Goal: Task Accomplishment & Management: Use online tool/utility

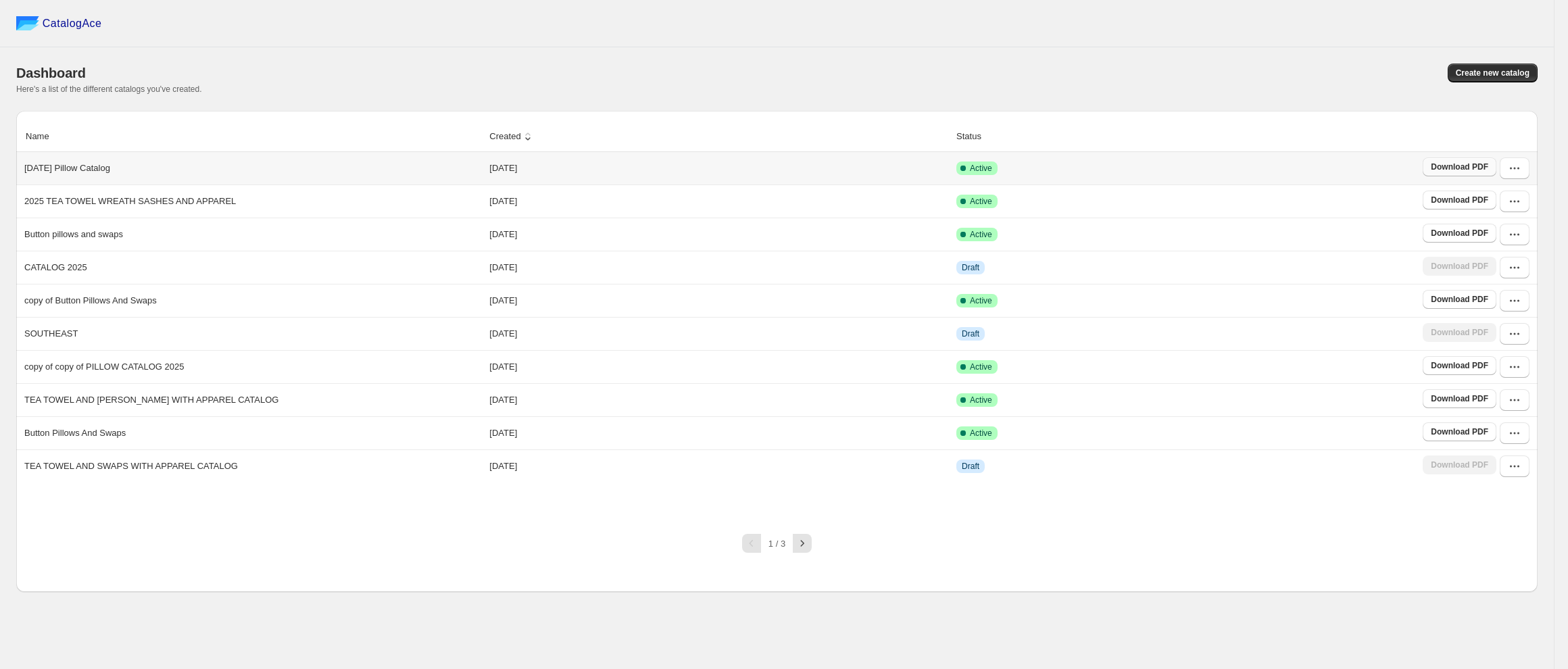
click at [1468, 167] on span "Download PDF" at bounding box center [1459, 167] width 57 height 11
click at [1333, 51] on div "Dashboard Create new catalog Here's a list of the different catalogs you've cre…" at bounding box center [776, 79] width 1521 height 63
click at [1510, 175] on icon "button" at bounding box center [1514, 168] width 14 height 14
click at [1507, 251] on button "Duplicate Catalog" at bounding box center [1514, 244] width 78 height 22
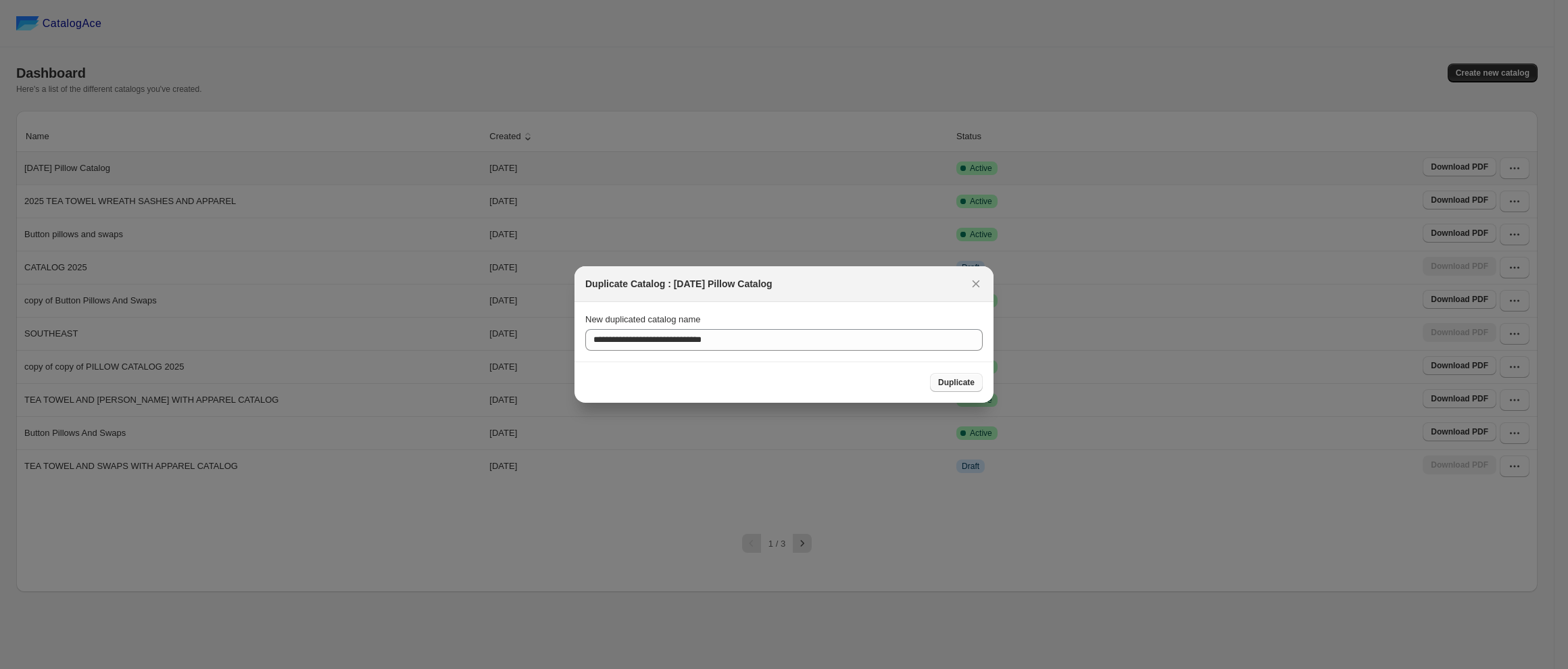
click at [947, 385] on span "Duplicate" at bounding box center [956, 382] width 36 height 11
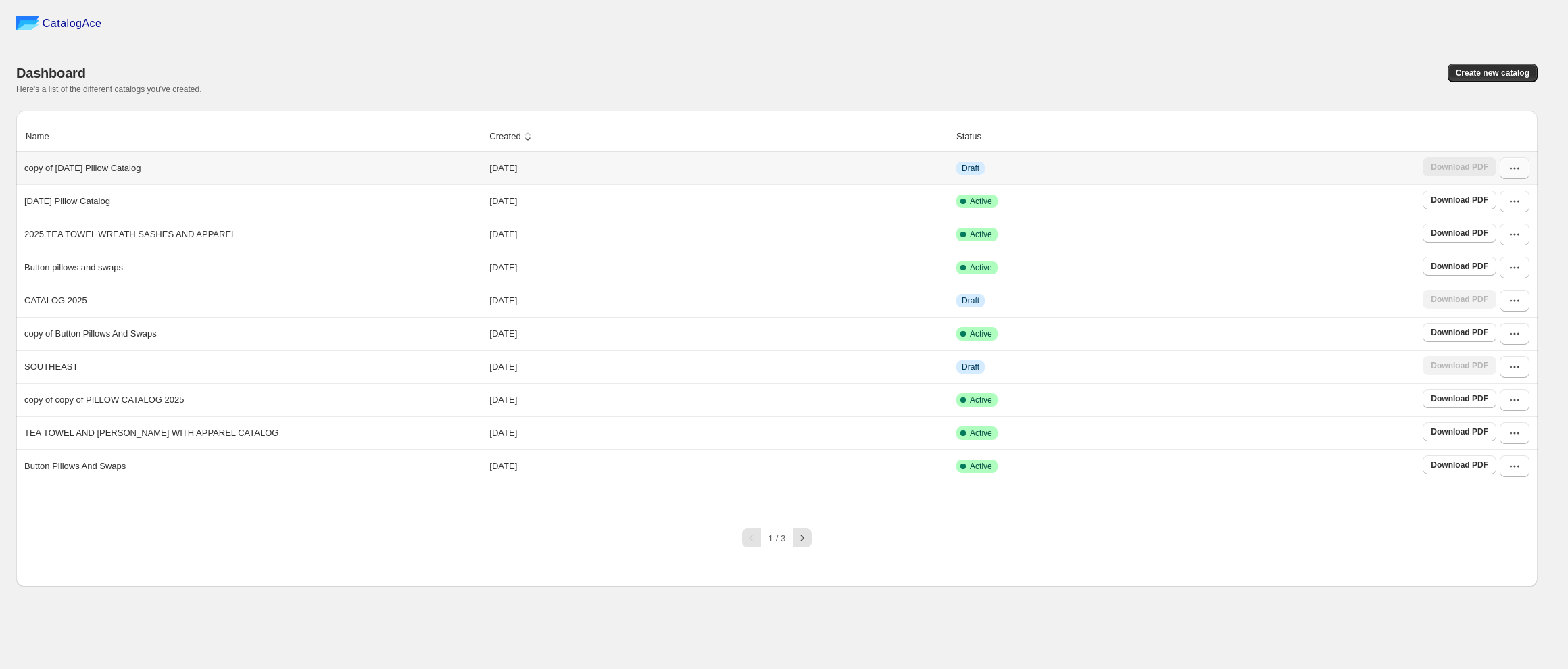
click at [1515, 170] on icon "button" at bounding box center [1514, 168] width 14 height 14
click at [1484, 267] on span "Edit" at bounding box center [1487, 267] width 15 height 10
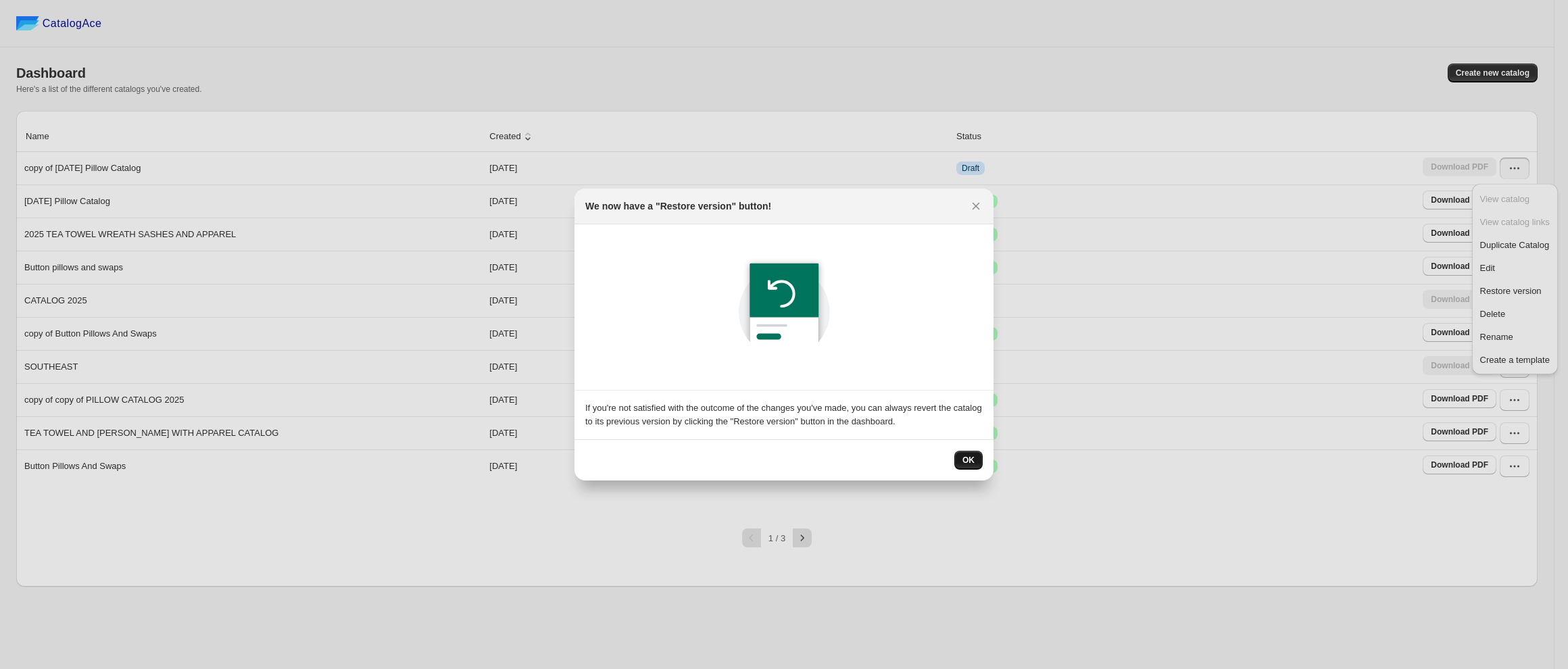
click at [973, 459] on span "OK" at bounding box center [968, 460] width 12 height 11
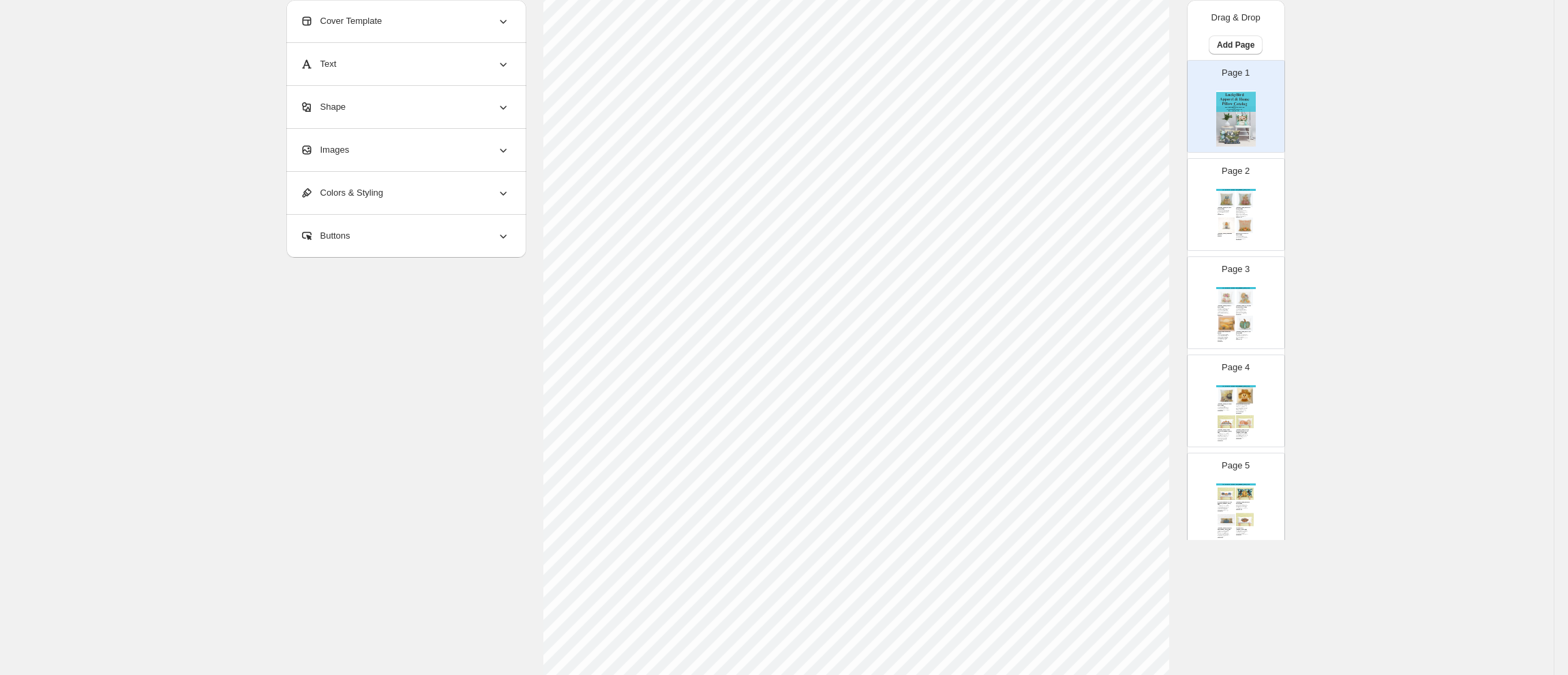
scroll to position [312, 0]
click at [345, 635] on span "Return to Catalog options" at bounding box center [352, 642] width 114 height 14
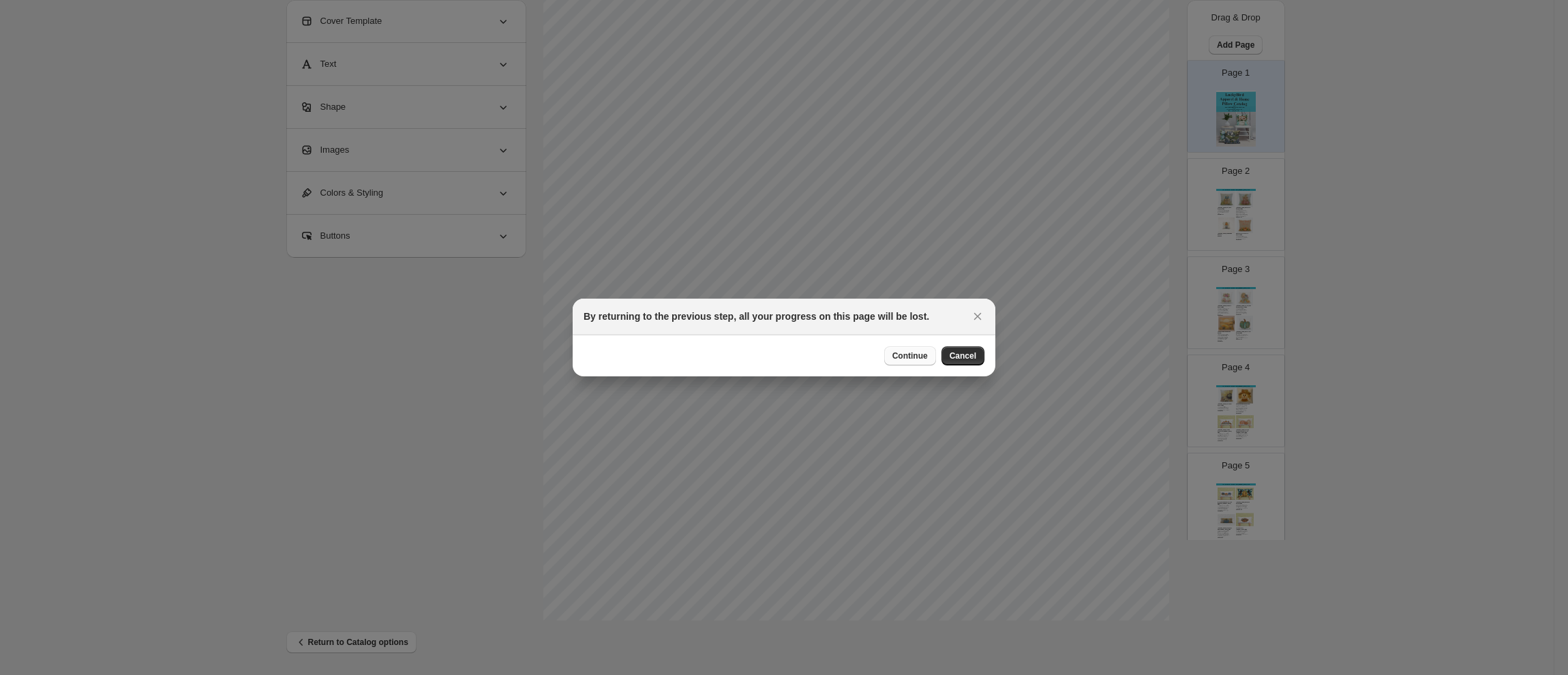
click at [908, 358] on span "Continue" at bounding box center [910, 355] width 36 height 11
select select "**********"
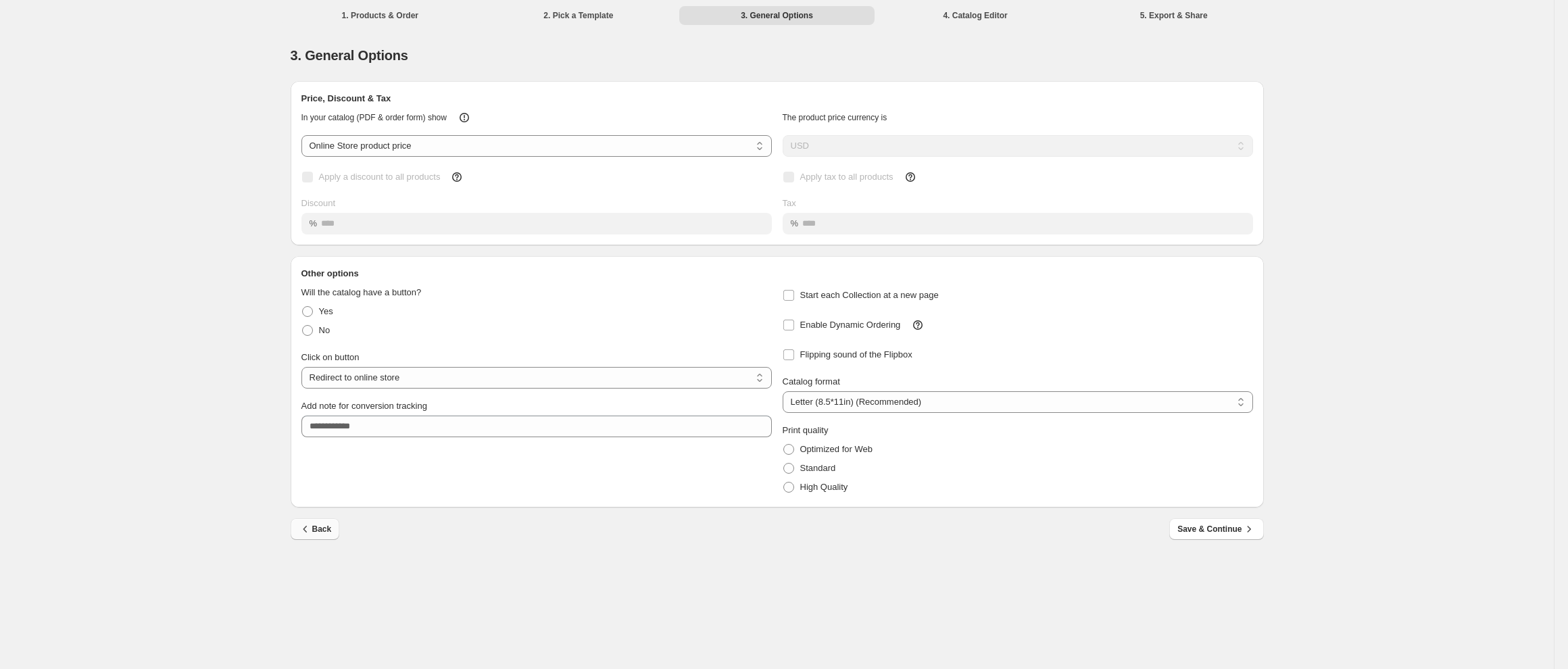
click at [314, 534] on span "Back" at bounding box center [315, 529] width 33 height 14
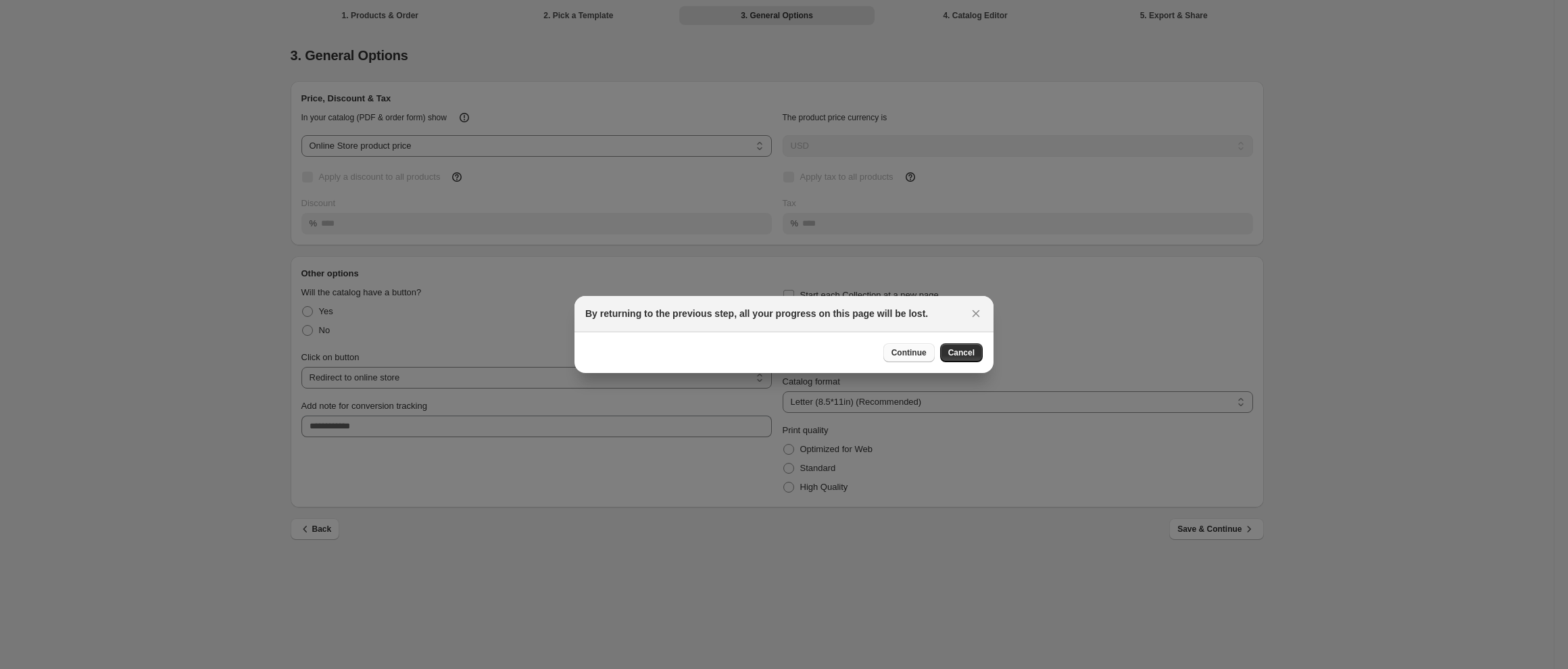
click at [905, 357] on span "Continue" at bounding box center [909, 352] width 35 height 11
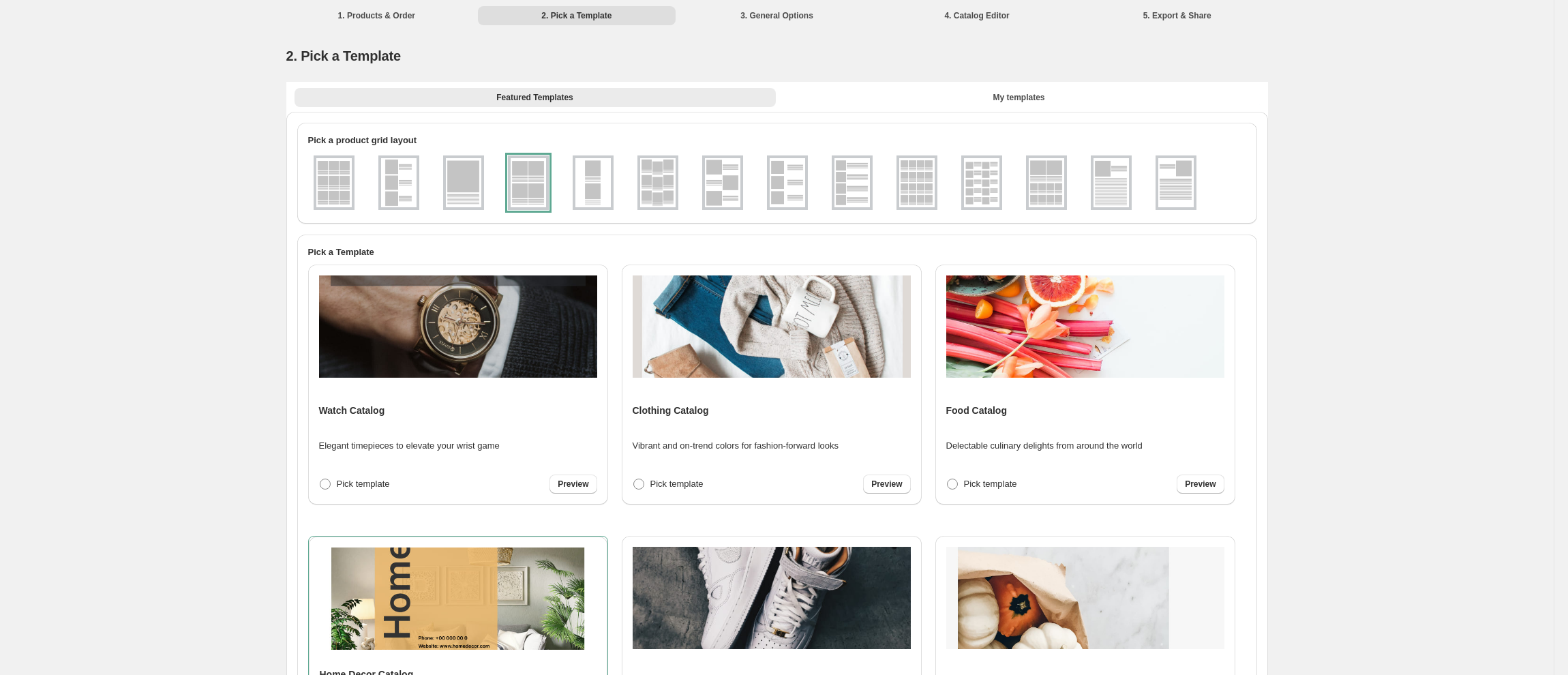
scroll to position [219, 0]
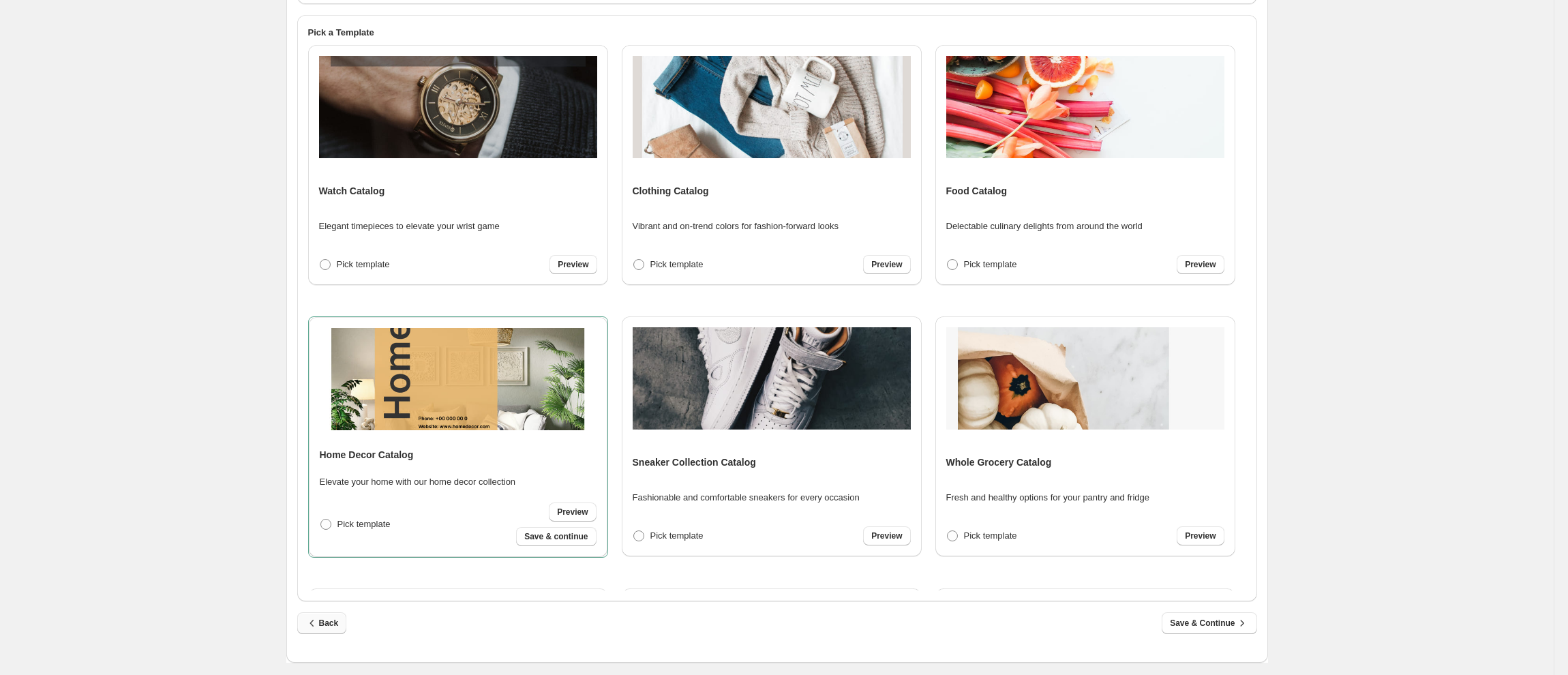
click at [330, 616] on span "Back" at bounding box center [322, 623] width 33 height 14
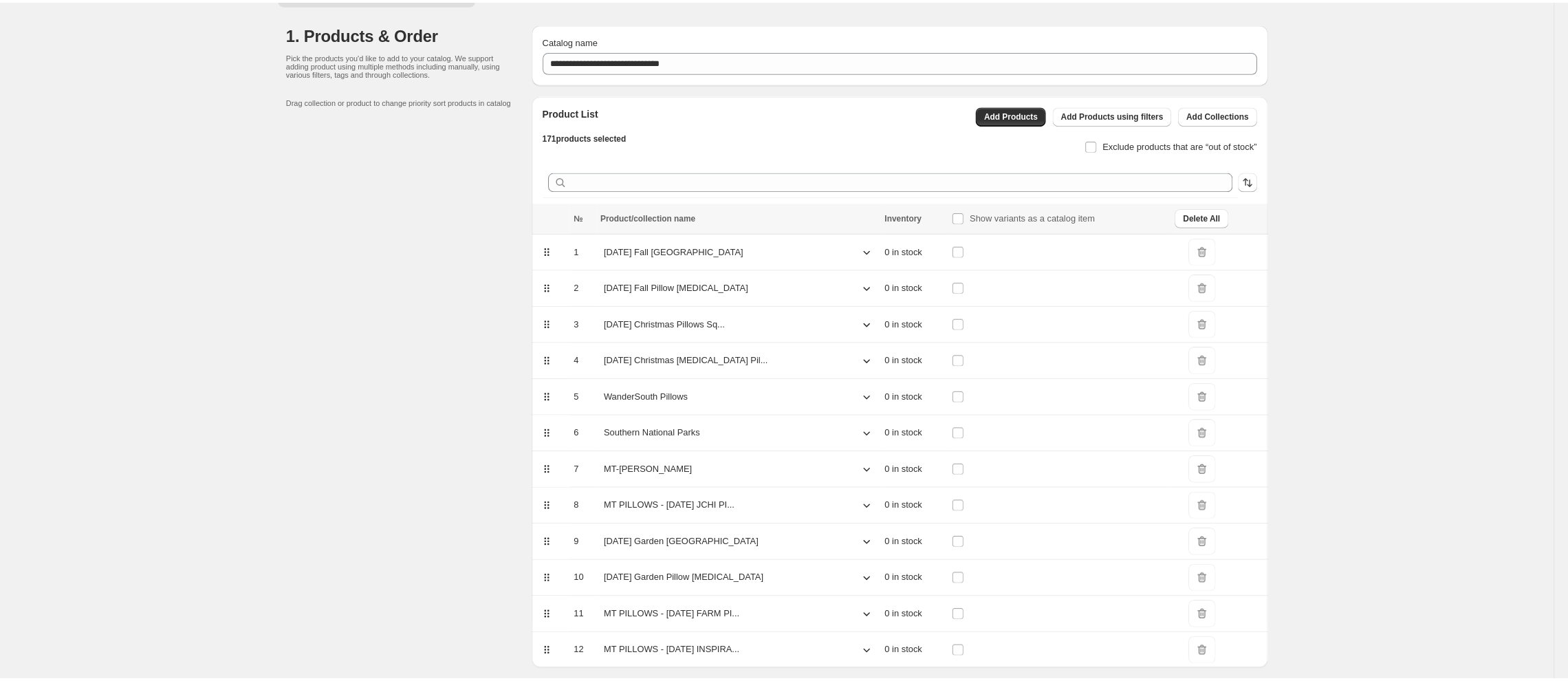
scroll to position [19, 0]
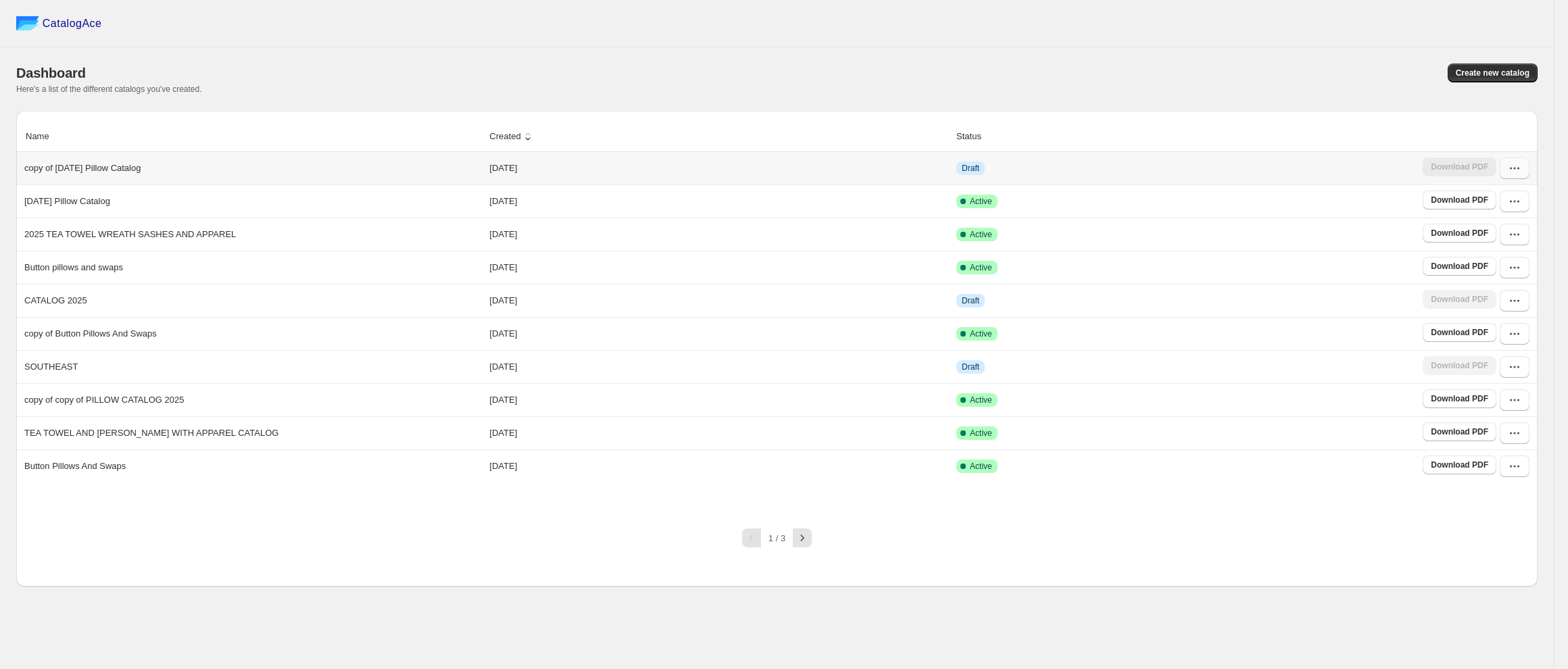
click at [1517, 174] on icon "button" at bounding box center [1514, 168] width 14 height 14
click at [1490, 268] on span "Edit" at bounding box center [1487, 267] width 15 height 10
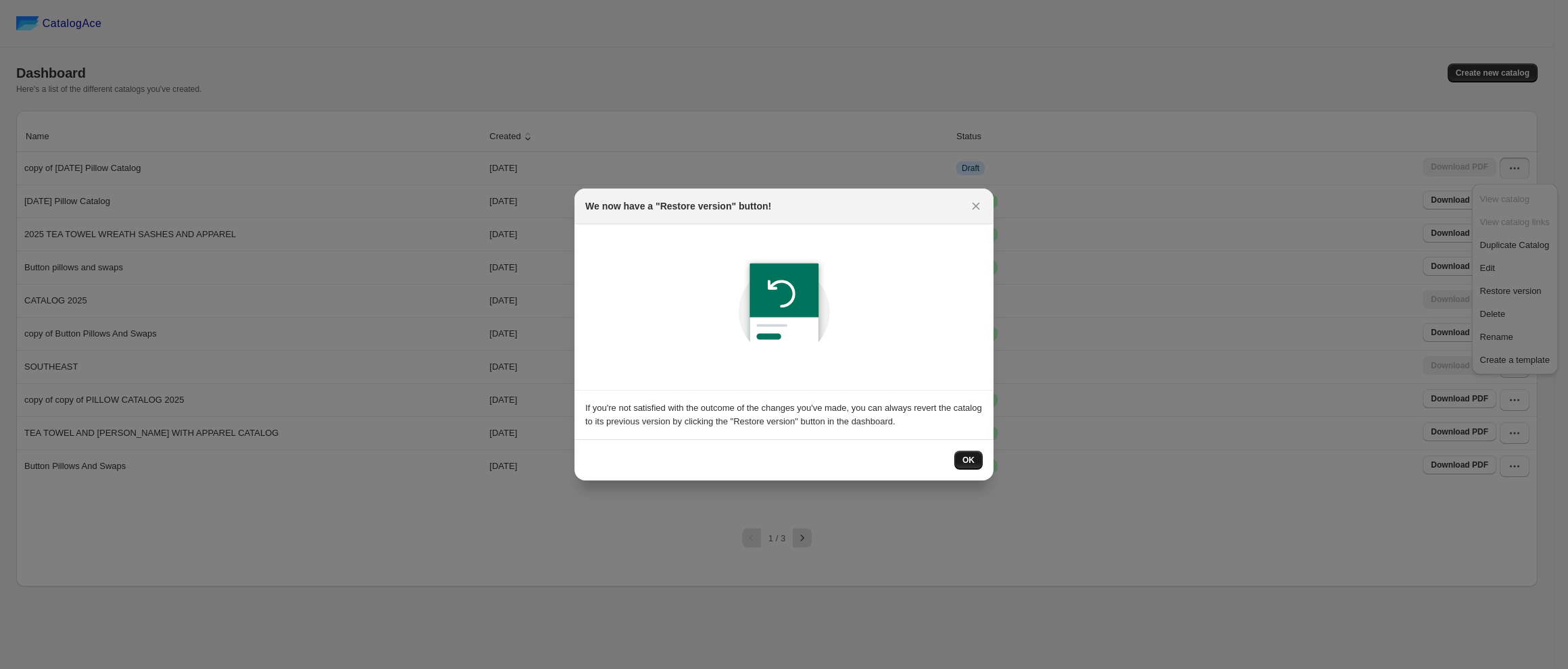
click at [963, 463] on span "OK" at bounding box center [968, 460] width 12 height 11
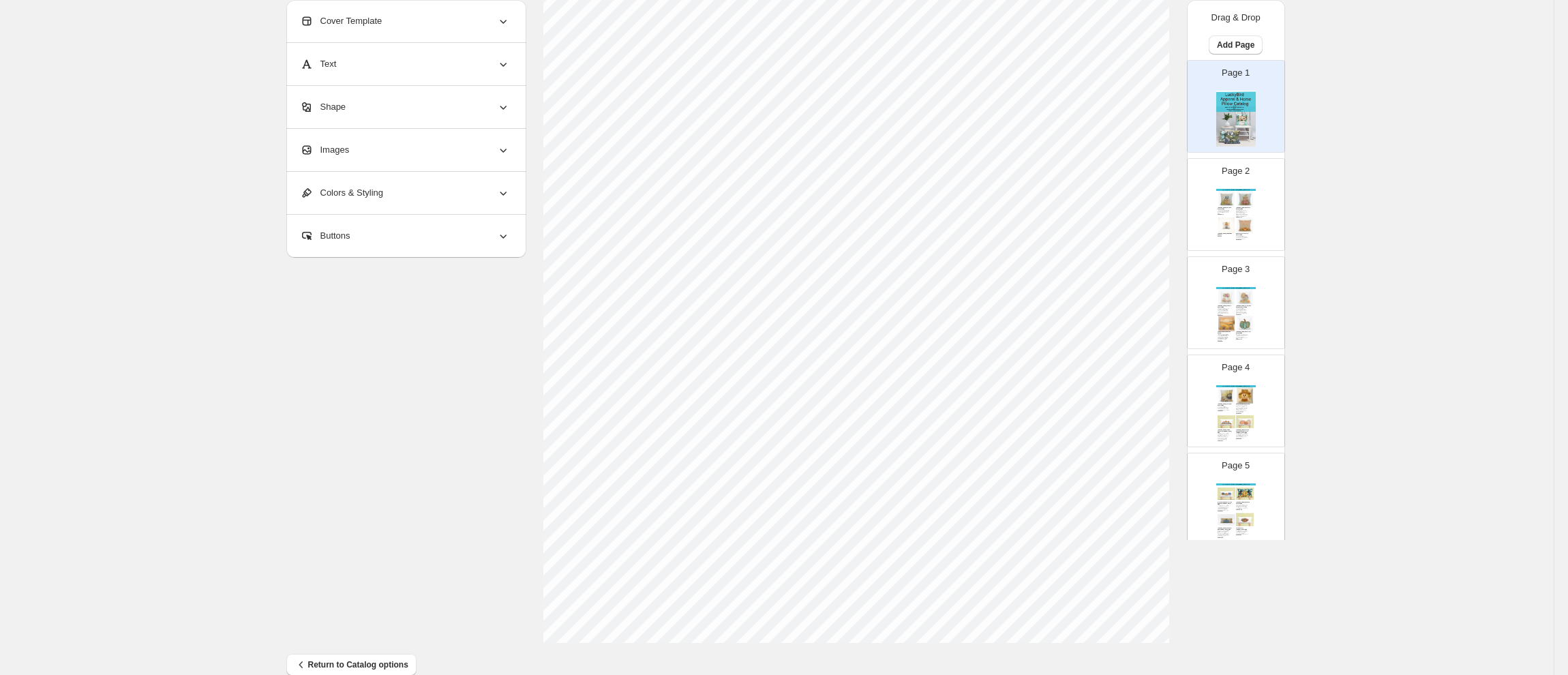
scroll to position [312, 0]
click at [365, 645] on span "Return to Catalog options" at bounding box center [352, 642] width 114 height 14
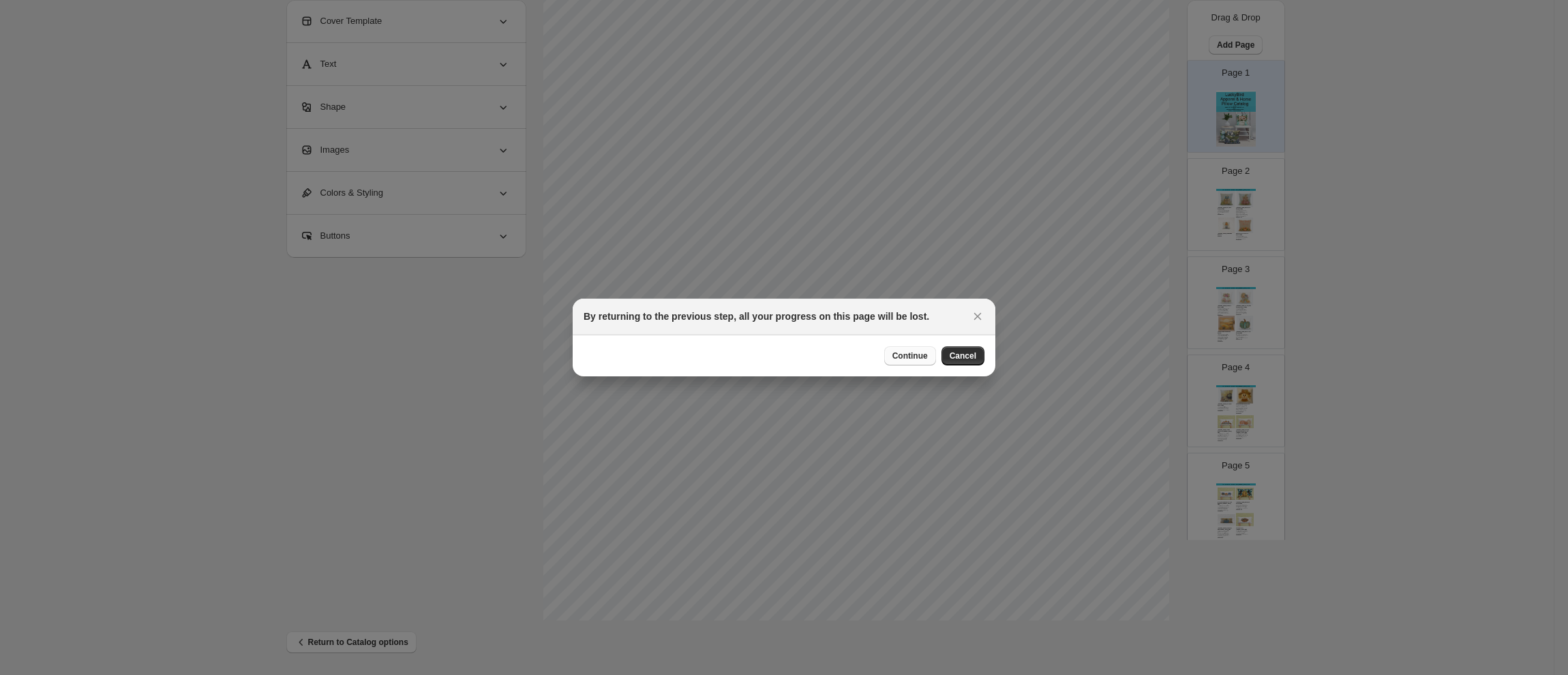
click at [915, 357] on span "Continue" at bounding box center [910, 355] width 36 height 11
select select "**********"
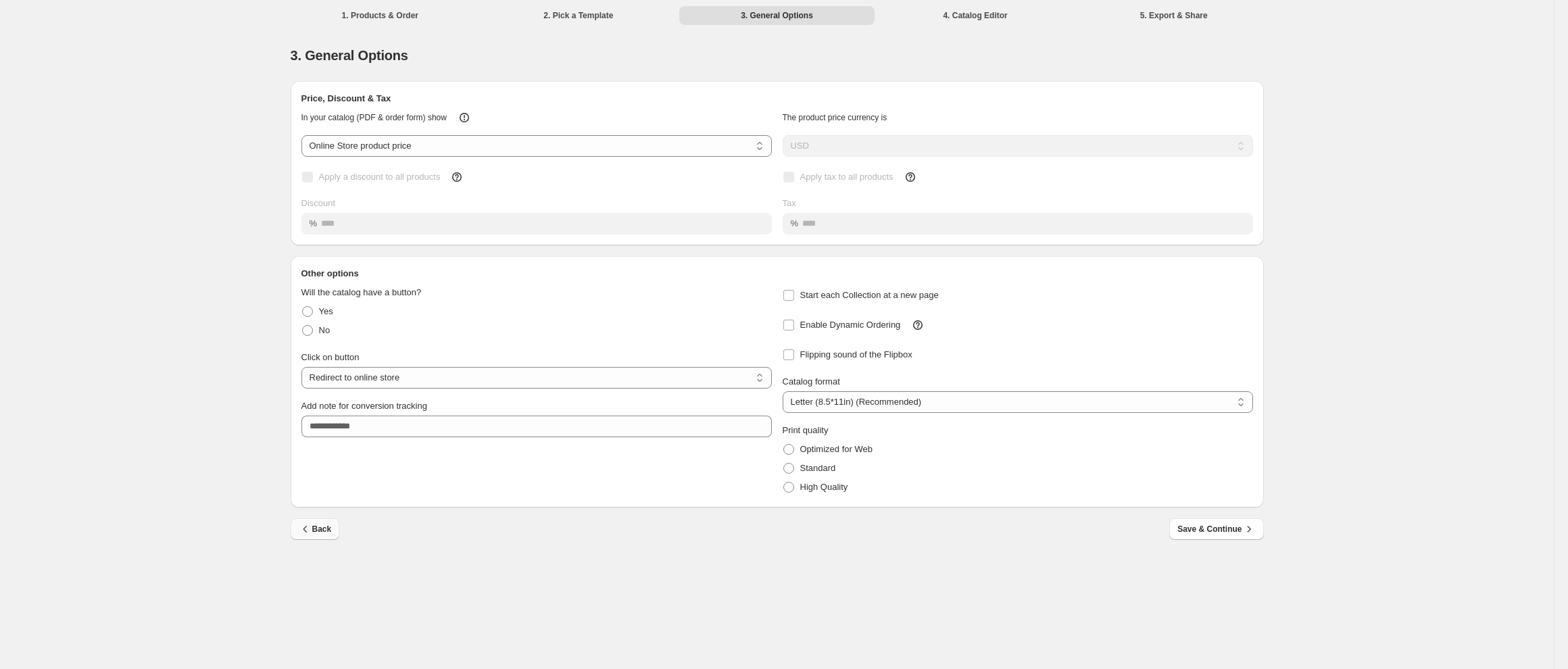
click at [312, 536] on span "Back" at bounding box center [315, 529] width 33 height 14
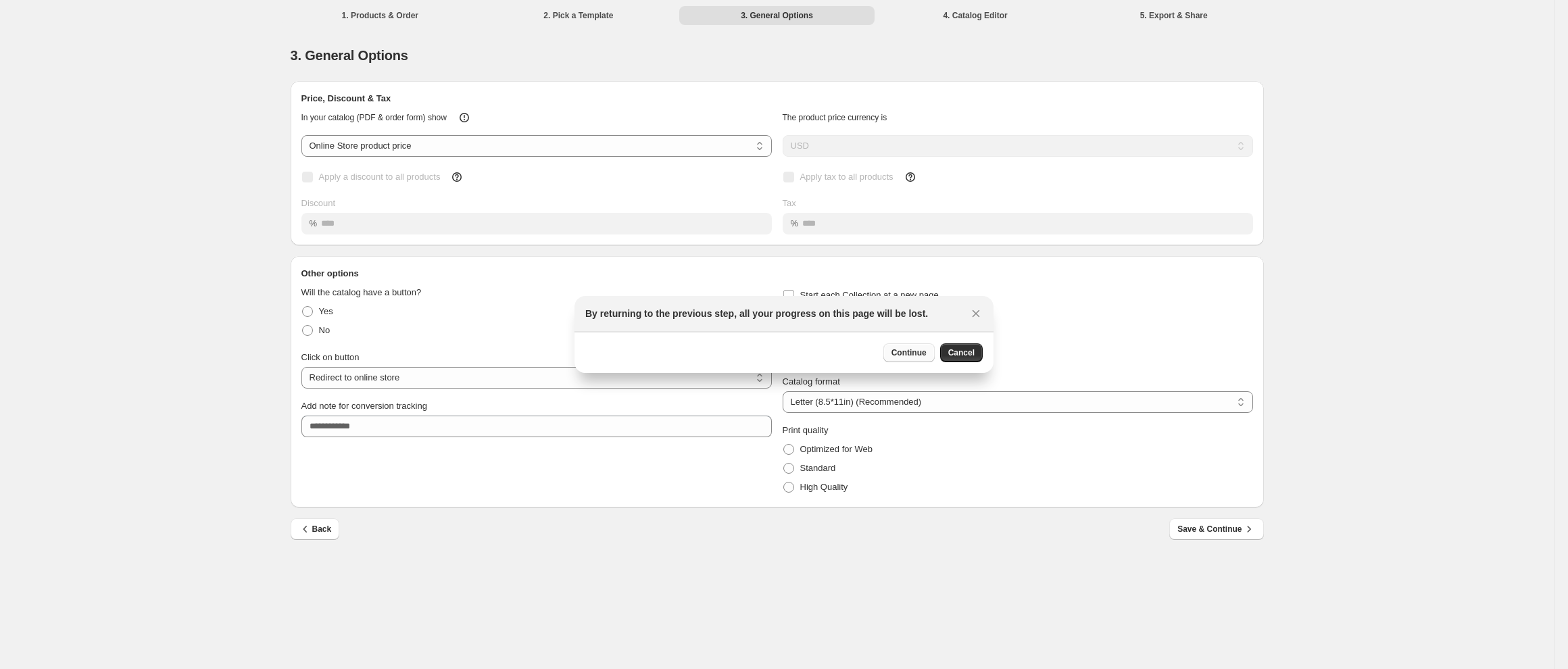
click at [901, 353] on span "Continue" at bounding box center [909, 352] width 35 height 11
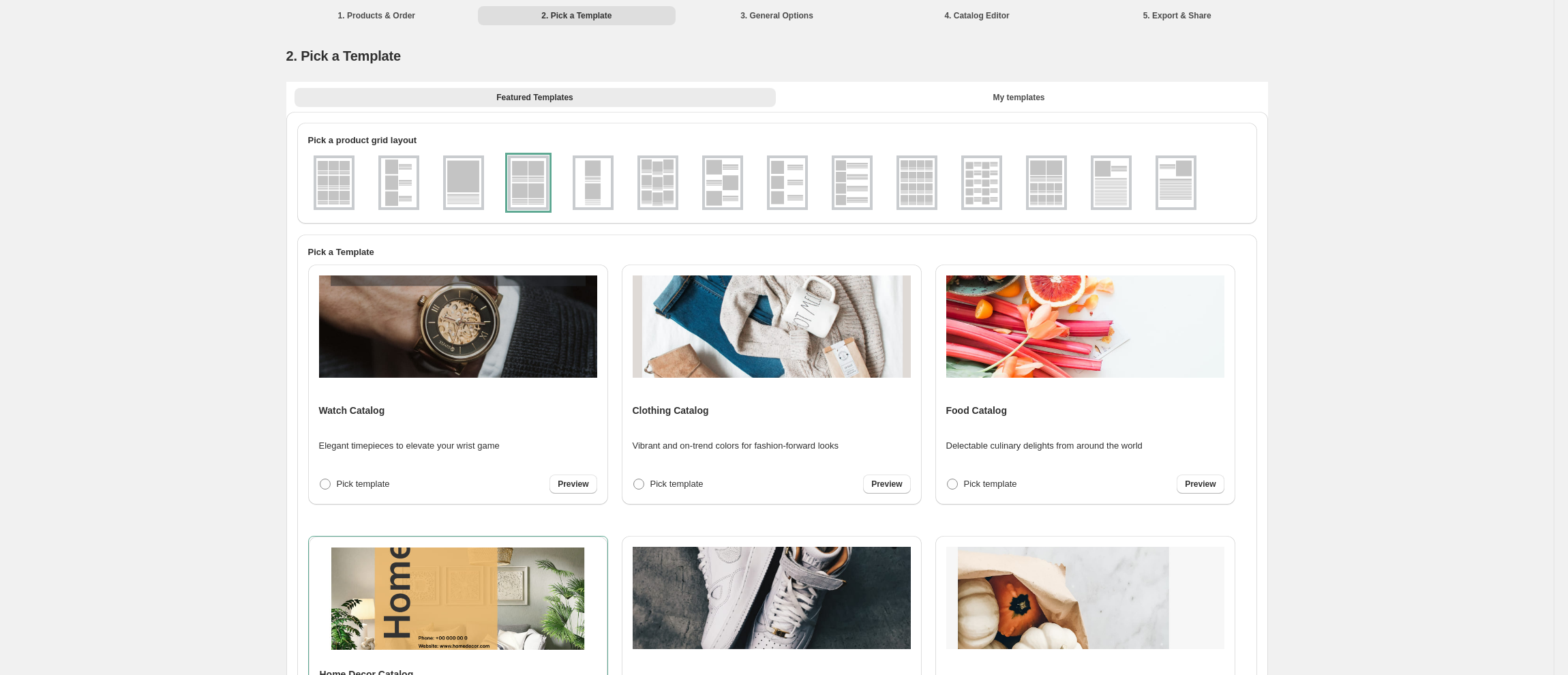
scroll to position [219, 0]
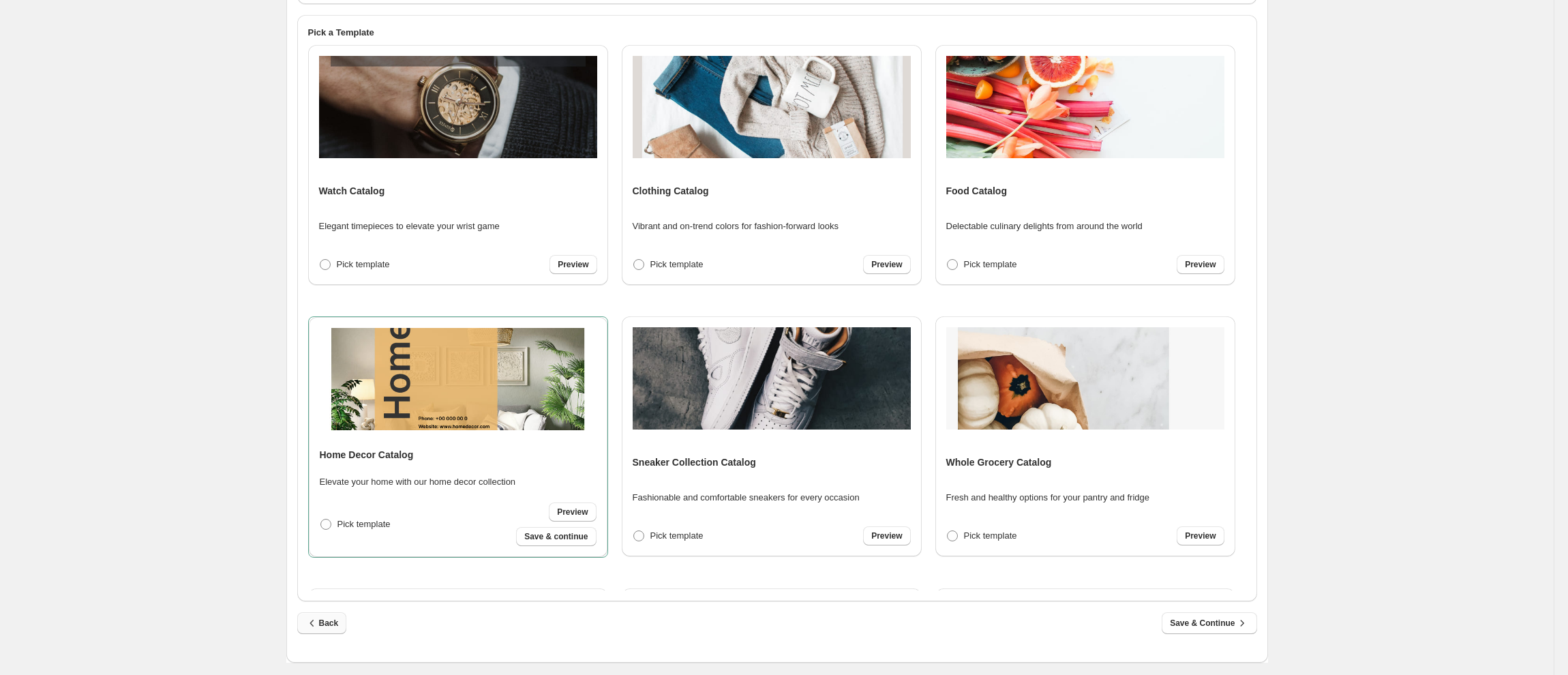
click at [319, 626] on icon "button" at bounding box center [312, 623] width 14 height 14
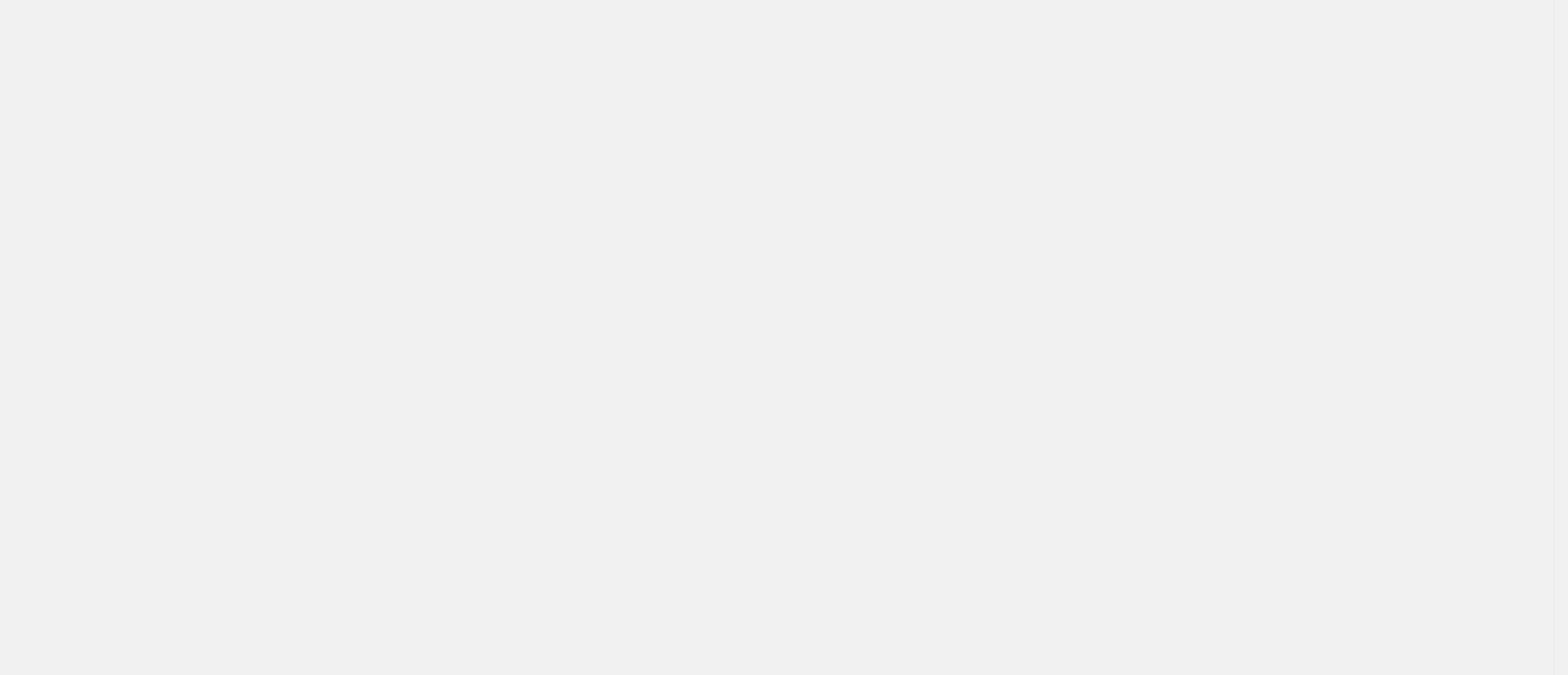
scroll to position [0, 0]
